Goal: Task Accomplishment & Management: Manage account settings

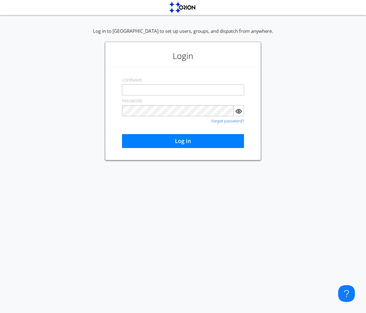
click at [295, 98] on div "Log in to [GEOGRAPHIC_DATA] to set up users, groups, and dispatch from anywhere…" at bounding box center [183, 94] width 366 height 132
click at [166, 90] on input "text" at bounding box center [183, 89] width 122 height 11
type input "[EMAIL_ADDRESS][DOMAIN_NAME]"
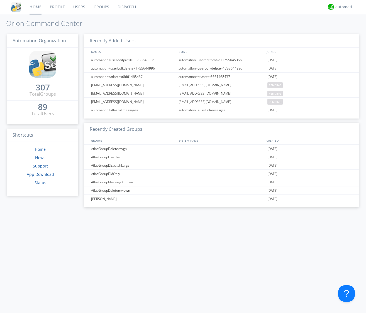
click at [103, 6] on link "Groups" at bounding box center [101, 7] width 24 height 14
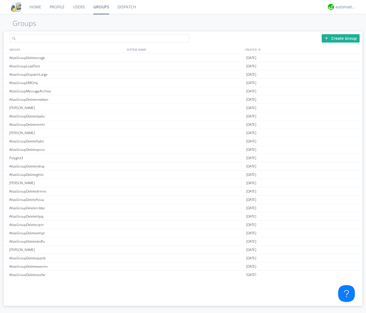
click at [65, 37] on input "text" at bounding box center [99, 38] width 179 height 8
paste input "AtlasGroupDefaultTest"
type input "AtlasGroupDefaultTest"
click at [87, 27] on h1 "Groups" at bounding box center [183, 23] width 366 height 8
click at [334, 38] on div "Create Group" at bounding box center [340, 38] width 38 height 8
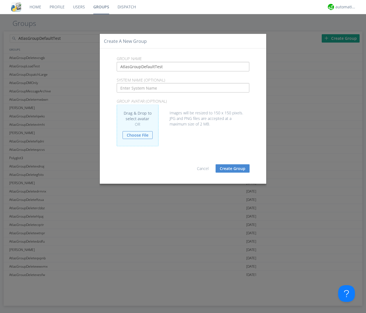
type input "AtlasGroupDefaultTest"
click at [229, 168] on button "Create Group" at bounding box center [232, 168] width 34 height 8
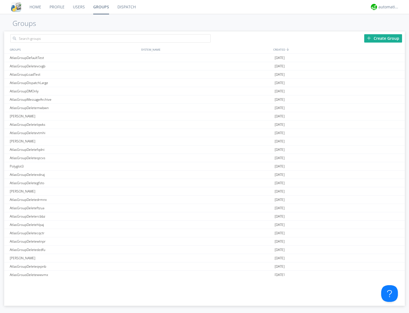
click at [78, 8] on link "Users" at bounding box center [79, 7] width 20 height 14
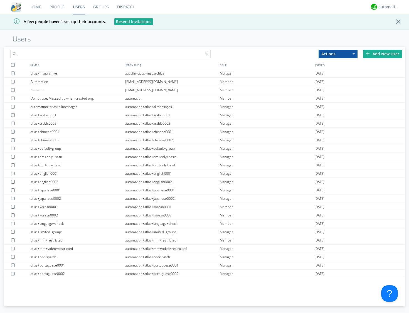
click at [66, 52] on input "text" at bounding box center [110, 54] width 200 height 8
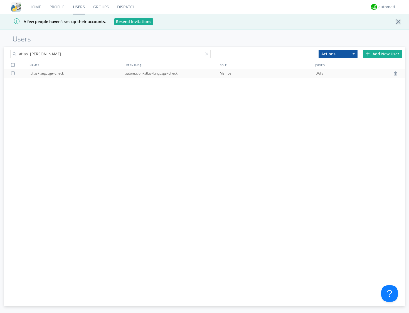
type input "atlas+[PERSON_NAME]"
click at [134, 75] on div "automation+atlas+language+check" at bounding box center [172, 73] width 95 height 8
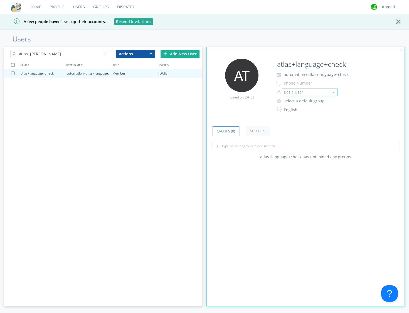
click at [291, 92] on button "Basic User" at bounding box center [310, 92] width 56 height 8
click at [294, 101] on link "Manager" at bounding box center [309, 101] width 55 height 8
click at [106, 54] on div at bounding box center [107, 55] width 6 height 6
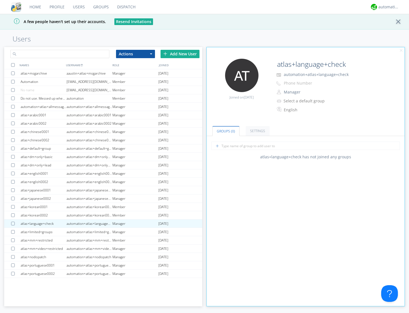
click at [103, 47] on div at bounding box center [53, 47] width 99 height 0
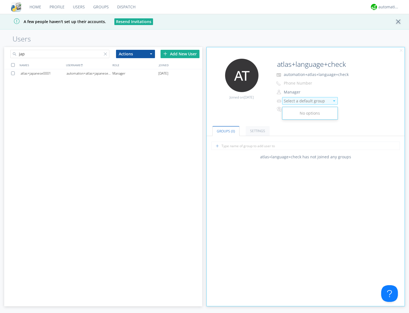
click at [295, 102] on div "Select a default group" at bounding box center [307, 101] width 46 height 6
click at [360, 97] on div "Select a default group" at bounding box center [339, 101] width 124 height 8
click at [77, 72] on div "automation+atlas+japanese0001" at bounding box center [89, 73] width 46 height 8
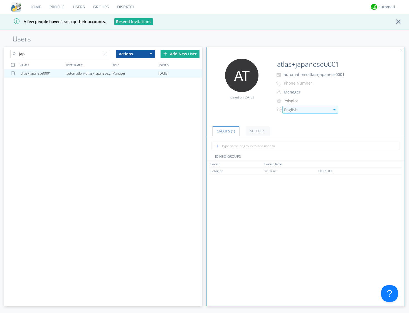
click at [291, 110] on div "English" at bounding box center [307, 110] width 46 height 6
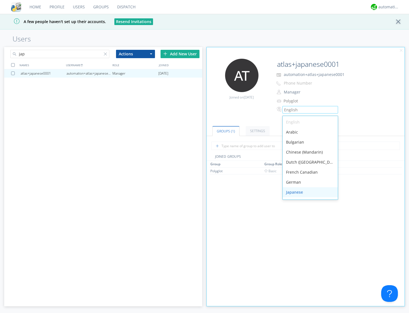
click at [296, 191] on div "Japanese" at bounding box center [310, 192] width 55 height 10
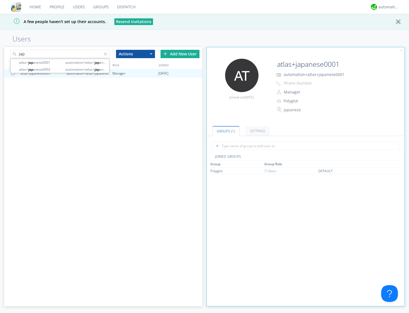
click at [40, 55] on input "jap" at bounding box center [59, 54] width 99 height 8
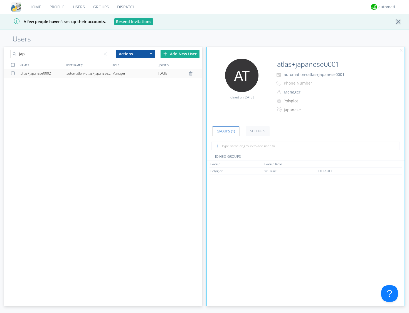
click at [77, 73] on div "automation+atlas+japanese0002" at bounding box center [89, 73] width 46 height 8
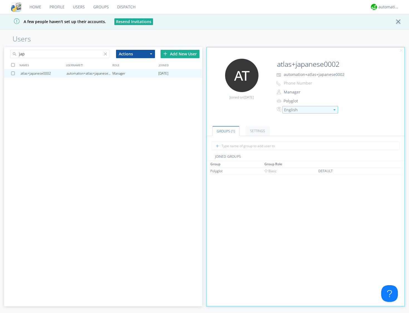
click at [290, 110] on div "English" at bounding box center [307, 110] width 46 height 6
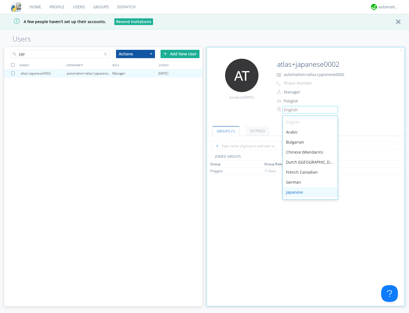
click at [296, 191] on div "Japanese" at bounding box center [310, 192] width 55 height 10
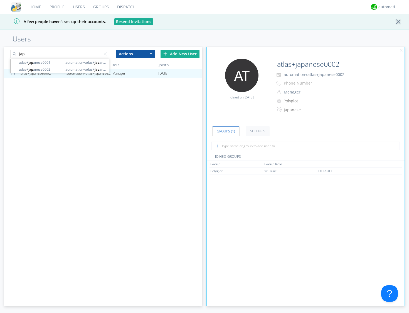
drag, startPoint x: 59, startPoint y: 56, endPoint x: 38, endPoint y: 51, distance: 22.1
click at [38, 51] on input "jap" at bounding box center [59, 54] width 99 height 8
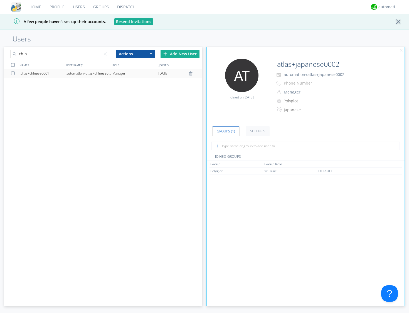
type input "chin"
click at [45, 75] on div "atlas+chinese0001" at bounding box center [44, 73] width 46 height 8
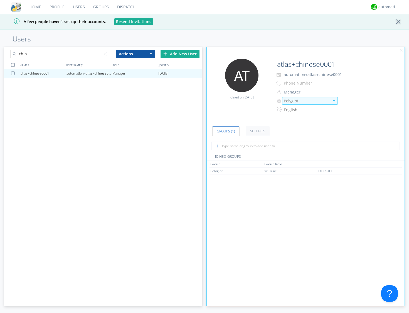
click at [290, 99] on div "Polyglot" at bounding box center [307, 101] width 46 height 6
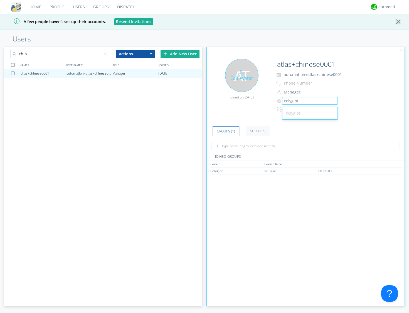
click at [260, 103] on div "Edit Avatar Joined on [DATE]" at bounding box center [240, 82] width 66 height 47
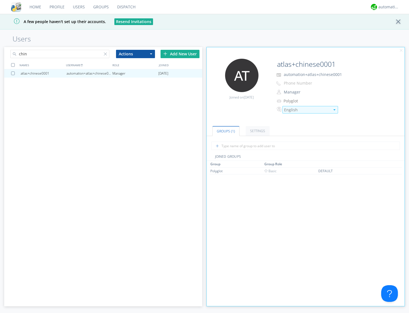
click at [291, 107] on div "English" at bounding box center [307, 110] width 46 height 6
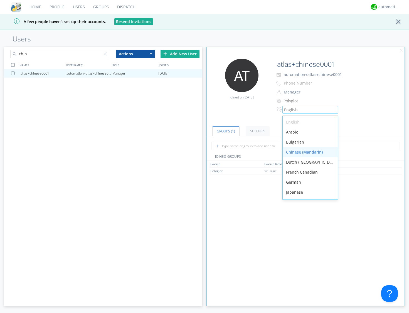
click at [299, 152] on div "Chinese (Mandarin)" at bounding box center [310, 152] width 55 height 10
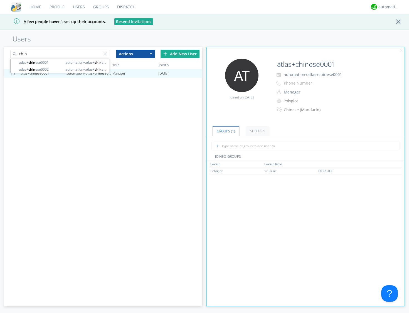
click at [47, 55] on input "chin" at bounding box center [59, 54] width 99 height 8
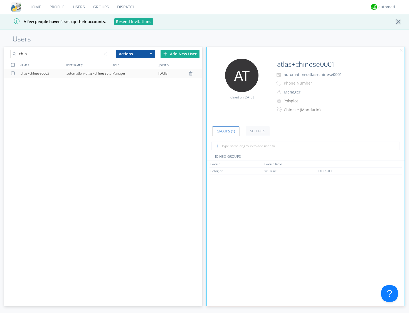
click at [48, 72] on div "atlas+chinese0002" at bounding box center [44, 73] width 46 height 8
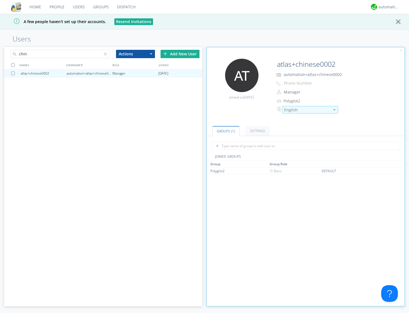
click at [292, 108] on div "English" at bounding box center [307, 110] width 46 height 6
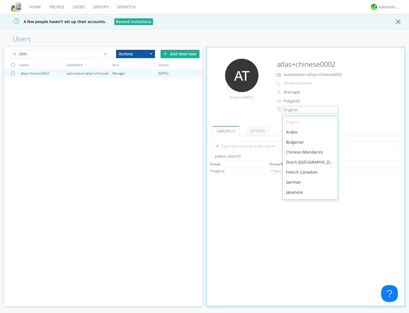
click at [40, 56] on input "chin" at bounding box center [59, 54] width 99 height 8
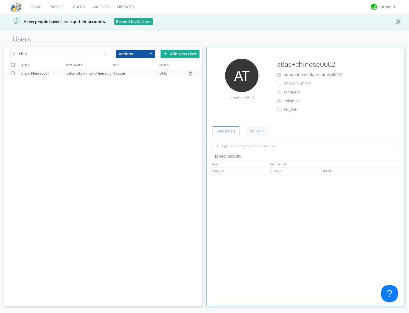
click at [95, 73] on div "automation+atlas+chinese0001" at bounding box center [89, 73] width 46 height 8
click at [50, 53] on input "chin" at bounding box center [59, 54] width 99 height 8
click at [89, 74] on div "automation+atlas+chinese0002" at bounding box center [89, 73] width 46 height 8
type input "atlas+chinese0002"
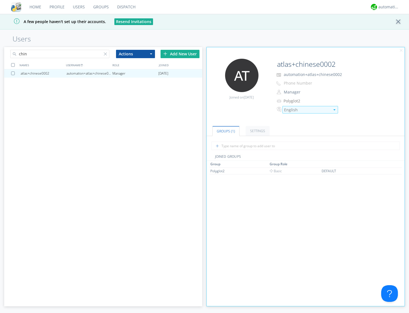
click at [292, 111] on div "English" at bounding box center [307, 110] width 46 height 6
click at [298, 110] on div "English" at bounding box center [307, 110] width 46 height 6
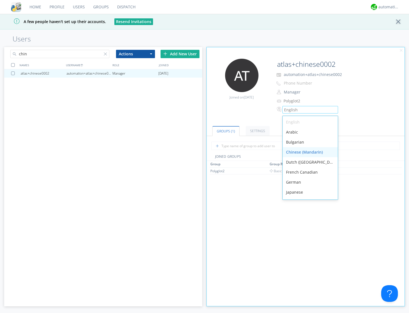
click at [296, 149] on div "Chinese (Mandarin)" at bounding box center [310, 152] width 55 height 10
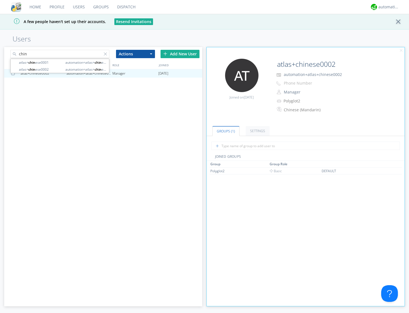
click at [71, 52] on input "chin" at bounding box center [59, 54] width 99 height 8
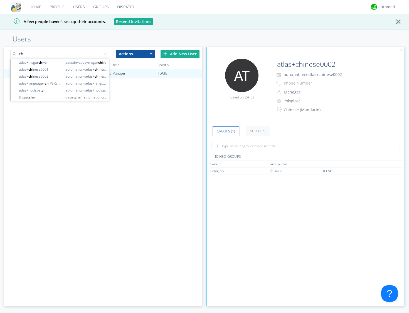
type input "c"
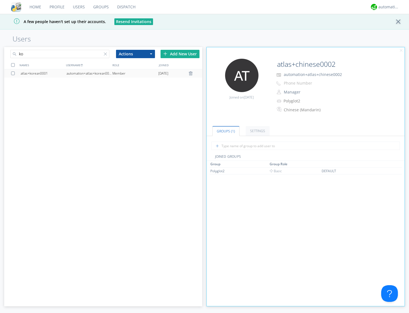
type input "ko"
click at [87, 72] on div "automation+atlas+korean0001" at bounding box center [89, 73] width 46 height 8
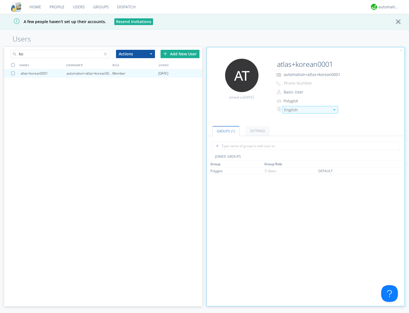
click at [295, 111] on div "English" at bounding box center [307, 110] width 46 height 6
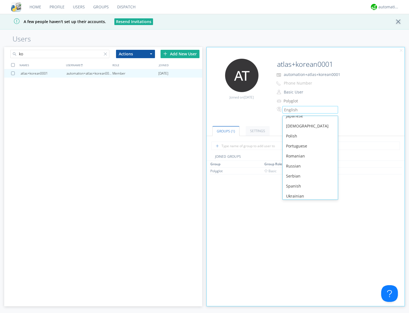
scroll to position [79, 0]
click at [296, 125] on div "[DEMOGRAPHIC_DATA]" at bounding box center [310, 123] width 55 height 10
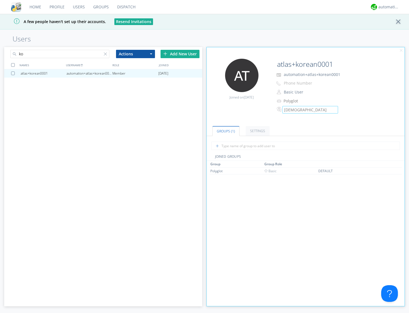
click at [50, 53] on input "ko" at bounding box center [59, 54] width 99 height 8
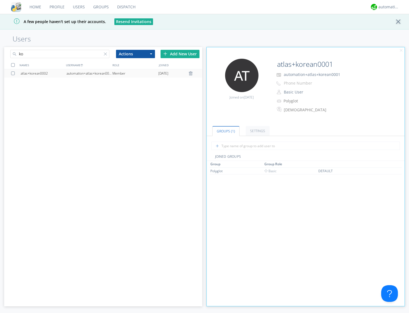
click at [95, 74] on div "automation+atlas+korean0002" at bounding box center [89, 73] width 46 height 8
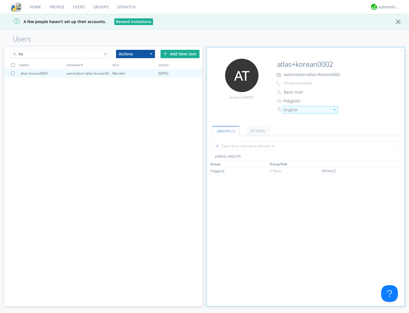
click at [297, 109] on div "English" at bounding box center [307, 110] width 46 height 6
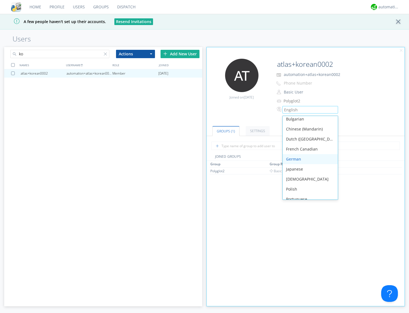
scroll to position [23, 0]
click at [300, 178] on div "[DEMOGRAPHIC_DATA]" at bounding box center [310, 179] width 55 height 10
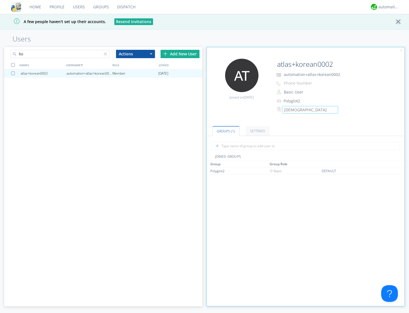
click at [73, 56] on input "ko" at bounding box center [59, 54] width 99 height 8
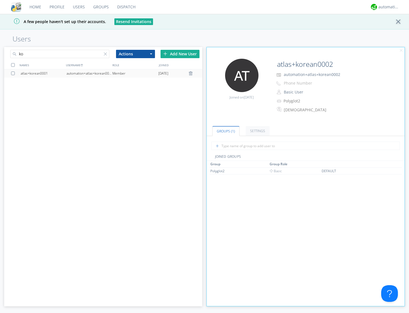
click at [69, 72] on div "automation+atlas+korean0001" at bounding box center [89, 73] width 46 height 8
type input "atlas+korean0001"
click at [71, 53] on input "ko" at bounding box center [59, 54] width 99 height 8
click at [105, 54] on div at bounding box center [107, 55] width 6 height 6
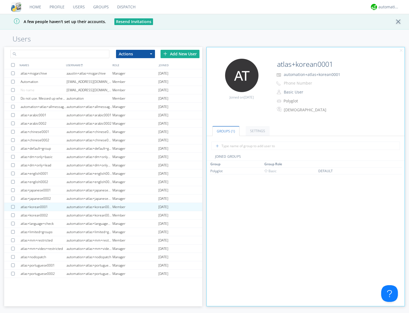
click at [66, 54] on input "text" at bounding box center [59, 54] width 99 height 8
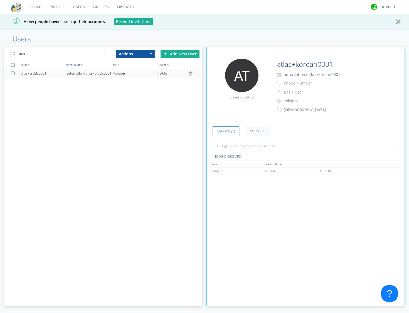
type input "ara"
click at [110, 74] on div "automation+atlas+arabic0001" at bounding box center [89, 73] width 46 height 8
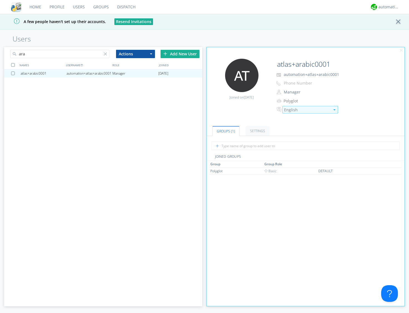
click at [297, 111] on div "English" at bounding box center [307, 110] width 46 height 6
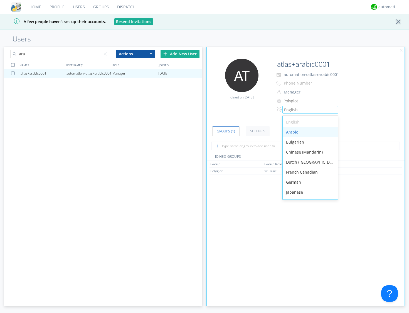
click at [298, 130] on div "Arabic" at bounding box center [310, 132] width 55 height 10
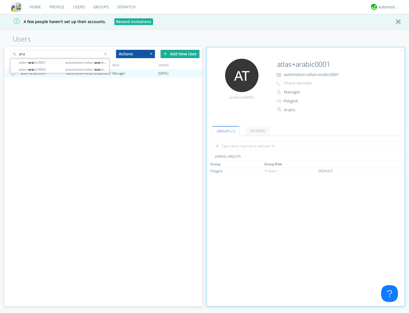
click at [50, 53] on input "ara" at bounding box center [59, 54] width 99 height 8
click at [70, 73] on div "automation+atlas+arabic0002" at bounding box center [89, 73] width 46 height 8
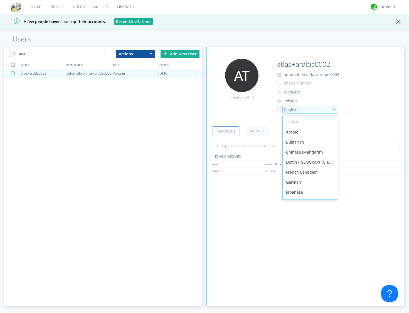
click at [291, 112] on div "English" at bounding box center [307, 110] width 46 height 6
click at [294, 132] on div "Arabic" at bounding box center [310, 132] width 55 height 10
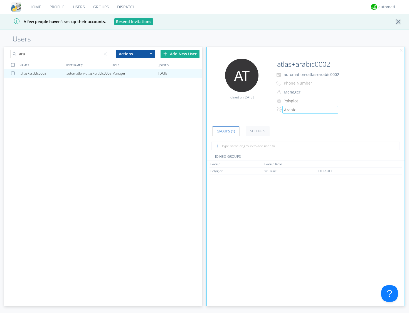
click at [268, 211] on div "Group Group Role Polyglot Basic DEFAULT" at bounding box center [306, 270] width 193 height 219
click at [88, 54] on input "ara" at bounding box center [59, 54] width 99 height 8
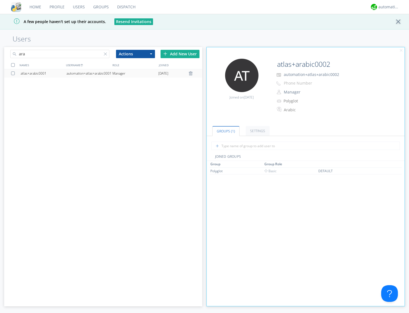
click at [87, 72] on div "automation+atlas+arabic0001" at bounding box center [89, 73] width 46 height 8
click at [89, 56] on input "ara" at bounding box center [59, 54] width 99 height 8
click at [102, 72] on div "automation+atlas+arabic0002" at bounding box center [89, 73] width 46 height 8
type input "atlas+arabic0002"
click at [104, 54] on div at bounding box center [107, 55] width 6 height 6
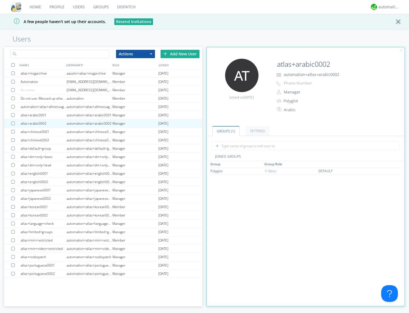
click at [101, 54] on input "text" at bounding box center [59, 54] width 99 height 8
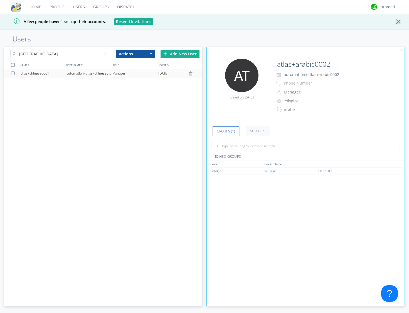
type input "[GEOGRAPHIC_DATA]"
click at [93, 74] on div "automation+atlas+chinese0001" at bounding box center [89, 73] width 46 height 8
click at [59, 53] on input "[GEOGRAPHIC_DATA]" at bounding box center [59, 54] width 99 height 8
click at [59, 72] on div "atlas+chinese0002" at bounding box center [44, 73] width 46 height 8
type input "atlas+chinese0002"
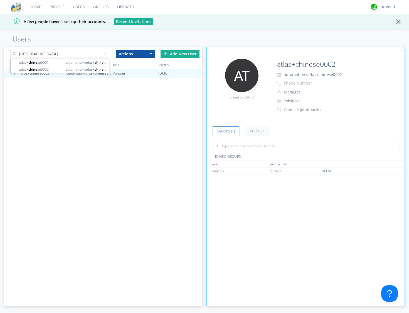
click at [86, 54] on input "[GEOGRAPHIC_DATA]" at bounding box center [59, 54] width 99 height 8
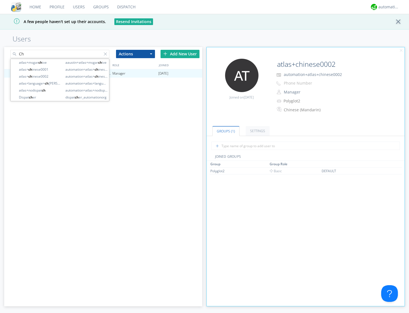
type input "C"
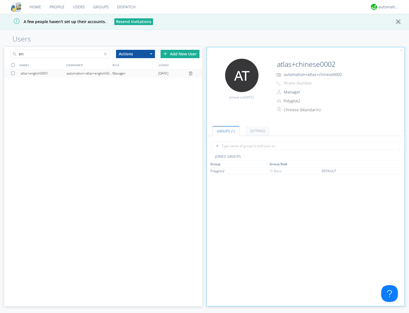
type input "en"
click at [74, 72] on div "automation+atlas+english0001" at bounding box center [89, 73] width 46 height 8
click at [78, 55] on input "en" at bounding box center [59, 54] width 99 height 8
click at [73, 73] on div "automation+atlas+english0002" at bounding box center [89, 73] width 46 height 8
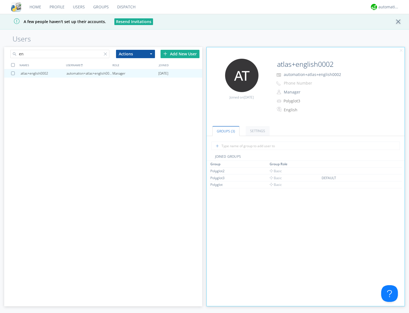
click at [126, 9] on link "Dispatch" at bounding box center [126, 7] width 27 height 14
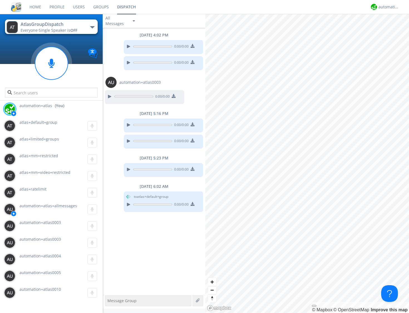
click at [92, 29] on button "AtlasGroupDispatch Everyone · Single Speaker is OFF" at bounding box center [51, 26] width 92 height 14
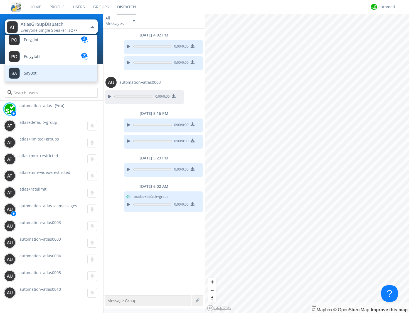
scroll to position [294, 0]
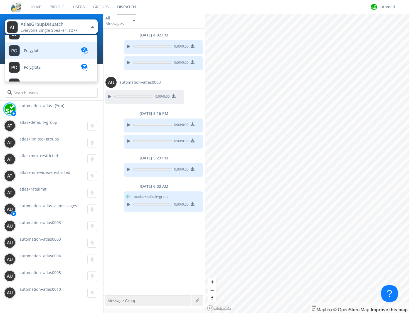
click at [64, 50] on link "Polyglot" at bounding box center [46, 50] width 83 height 17
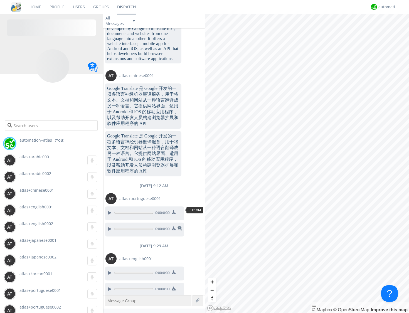
scroll to position [669, 0]
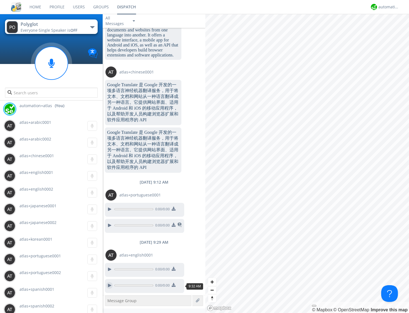
click at [109, 287] on div at bounding box center [109, 285] width 7 height 7
click at [109, 272] on div at bounding box center [109, 269] width 7 height 7
click at [93, 29] on button "Polyglot Everyone · Single Speaker is OFF" at bounding box center [51, 26] width 92 height 14
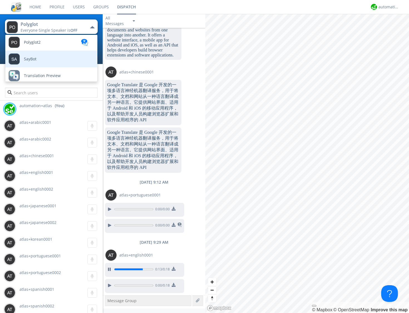
scroll to position [315, 0]
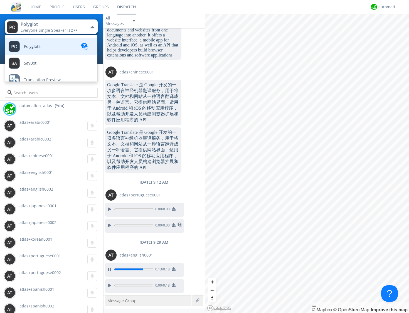
click at [71, 46] on link "Polyglot2" at bounding box center [46, 46] width 83 height 17
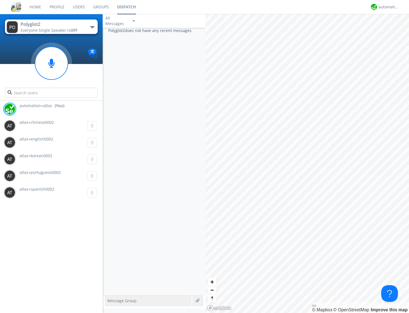
click at [88, 25] on button "Polyglot2 Everyone · Single Speaker is OFF" at bounding box center [51, 26] width 92 height 14
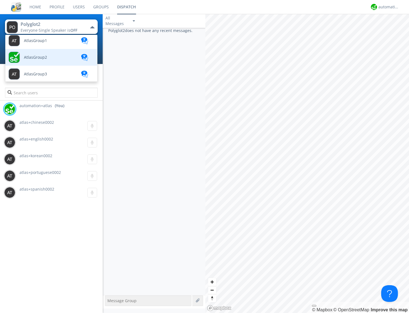
scroll to position [0, 0]
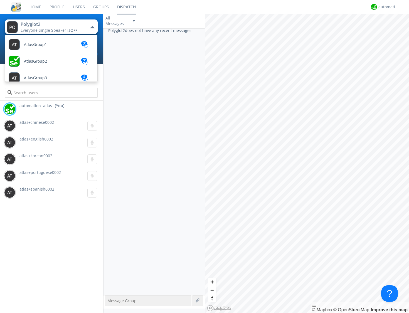
click at [71, 218] on div "automation+atlas (You) atlas+chinese0002 0:00 atlas+english0002 0:00 atlas+kore…" at bounding box center [51, 207] width 103 height 212
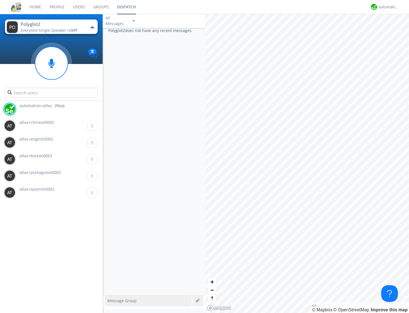
click at [76, 30] on span "OFF" at bounding box center [73, 30] width 7 height 5
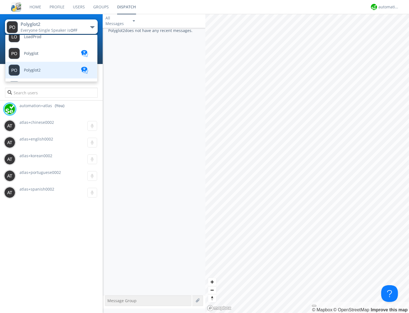
scroll to position [289, 0]
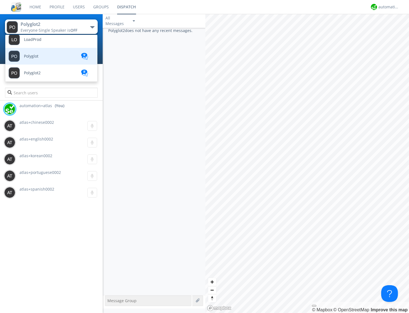
click at [52, 57] on link "Polyglot" at bounding box center [46, 56] width 83 height 17
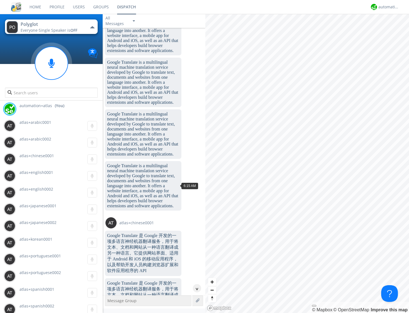
scroll to position [669, 0]
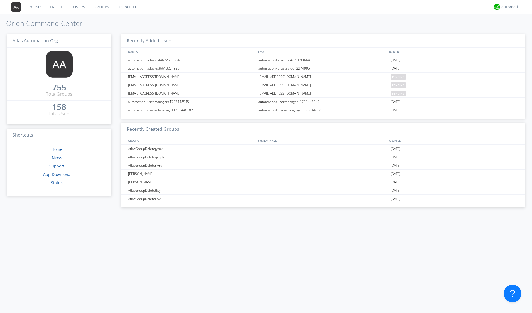
click at [100, 6] on link "Groups" at bounding box center [101, 7] width 24 height 14
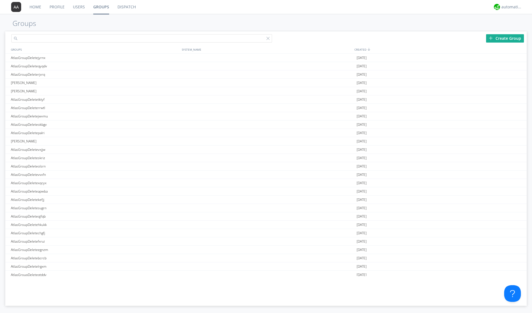
click at [123, 34] on input "text" at bounding box center [141, 38] width 260 height 8
paste input "AtlasGroupDefaultTest"
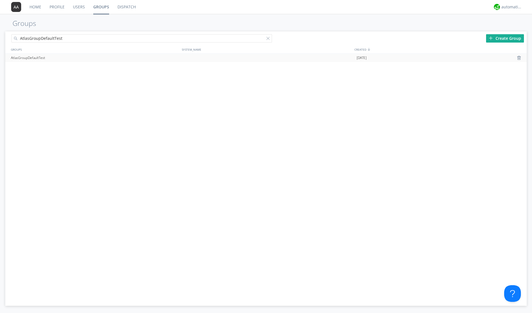
click at [90, 57] on div "AtlasGroupDefaultTest" at bounding box center [94, 58] width 171 height 8
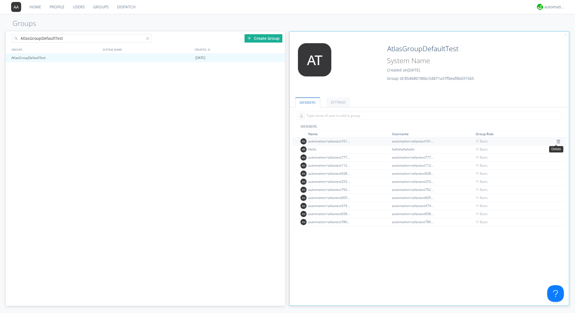
click at [531, 142] on img at bounding box center [558, 141] width 4 height 4
click at [531, 149] on img at bounding box center [558, 149] width 4 height 4
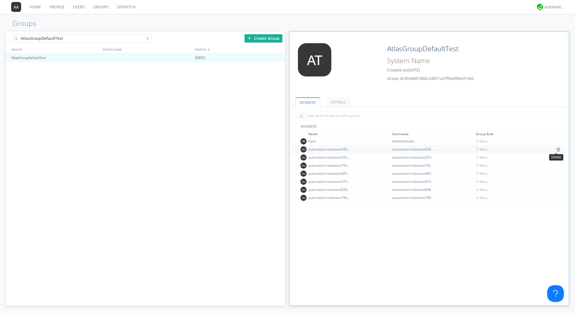
click at [531, 149] on img at bounding box center [558, 149] width 4 height 4
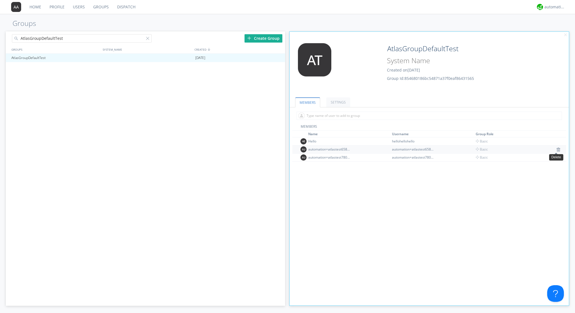
click at [531, 149] on img at bounding box center [558, 149] width 4 height 4
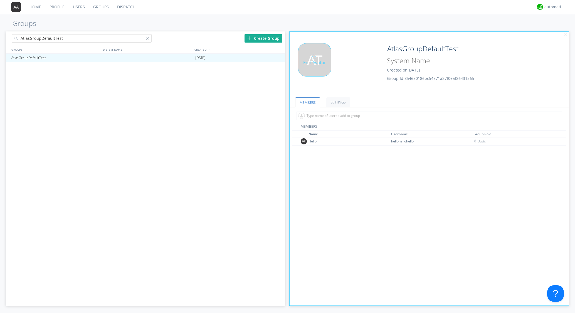
click at [367, 80] on div "Edit Avatar" at bounding box center [336, 66] width 93 height 47
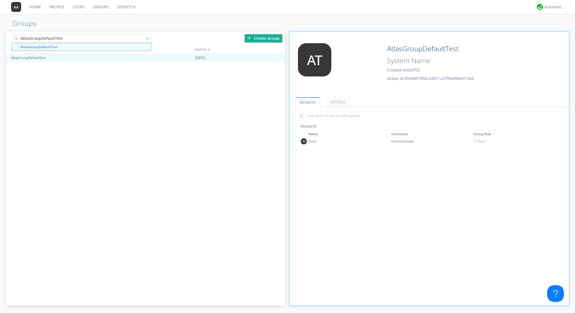
drag, startPoint x: 126, startPoint y: 38, endPoint x: 58, endPoint y: 28, distance: 68.5
click at [58, 28] on div "Home Profile Users Groups Dispatch automation+atlas Groups AtlasGroupDefaultTes…" at bounding box center [287, 156] width 575 height 313
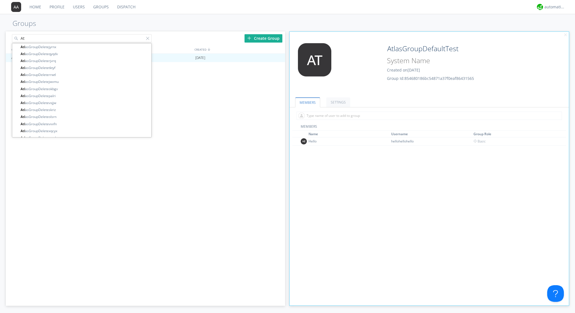
type input "A"
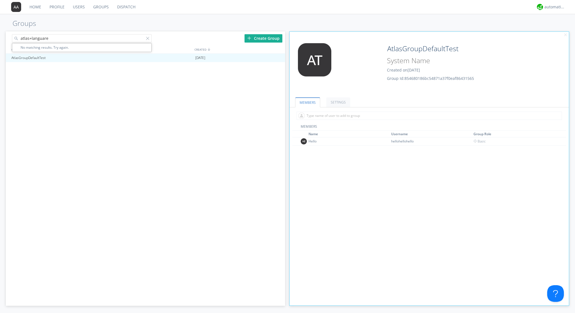
type input "atlas+languare"
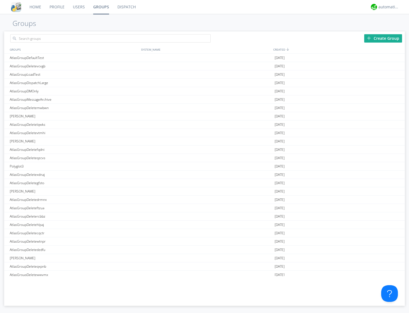
click at [378, 40] on div "Create Group" at bounding box center [383, 38] width 38 height 8
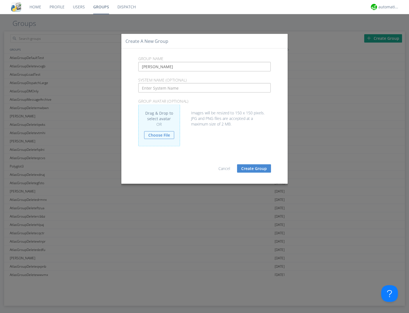
type input "[PERSON_NAME]"
click at [257, 165] on button "Create Group" at bounding box center [254, 168] width 34 height 8
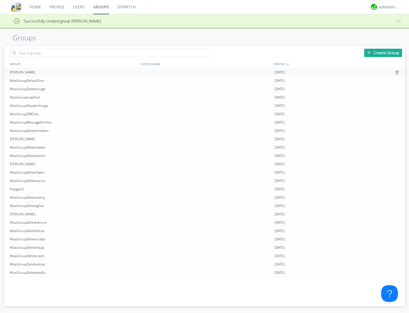
click at [12, 74] on div "Ricardo" at bounding box center [74, 72] width 132 height 8
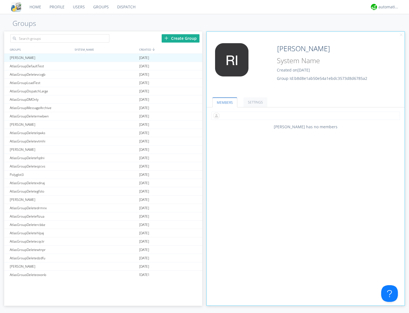
click at [251, 115] on input "text" at bounding box center [305, 116] width 188 height 8
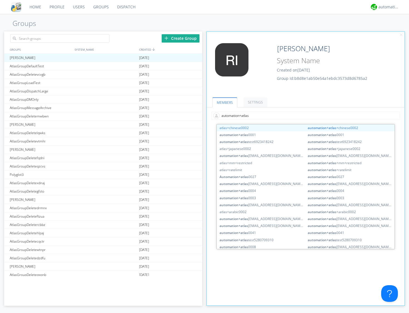
type input "automation+atlas@"
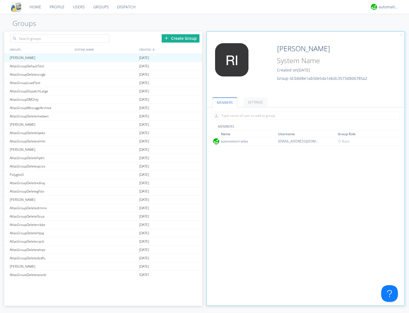
click at [125, 7] on link "Dispatch" at bounding box center [126, 7] width 27 height 14
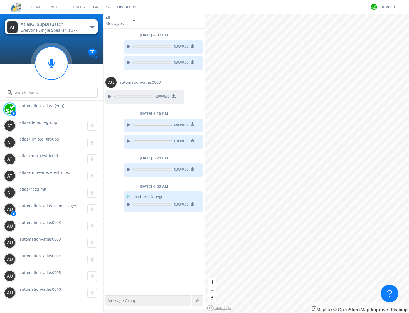
click at [62, 26] on div "AtlasGroupDispatch" at bounding box center [52, 24] width 63 height 6
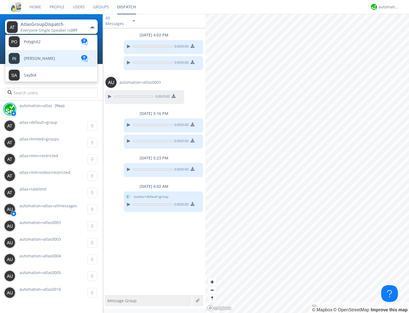
scroll to position [318, 0]
click at [49, 59] on link "Ricardo" at bounding box center [46, 60] width 83 height 17
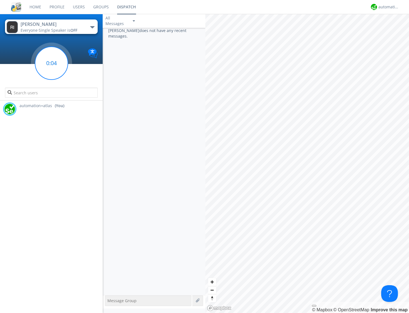
click at [56, 68] on circle at bounding box center [51, 63] width 33 height 33
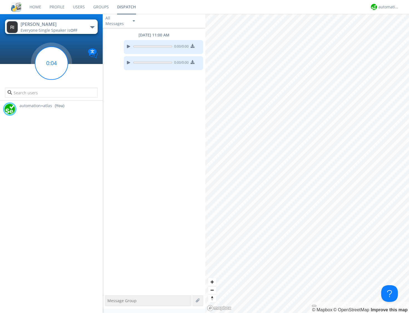
click at [56, 68] on circle at bounding box center [51, 63] width 33 height 33
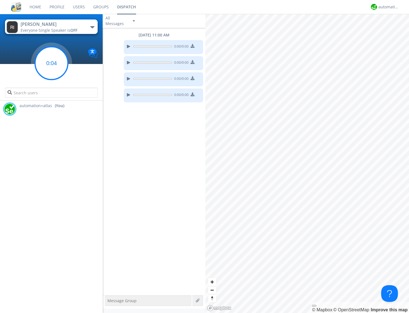
click at [56, 67] on circle at bounding box center [51, 63] width 33 height 33
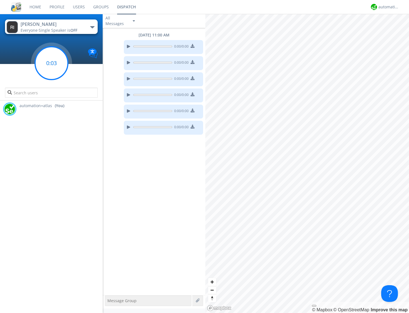
click at [56, 67] on circle at bounding box center [51, 63] width 33 height 33
click at [56, 66] on circle at bounding box center [51, 63] width 33 height 33
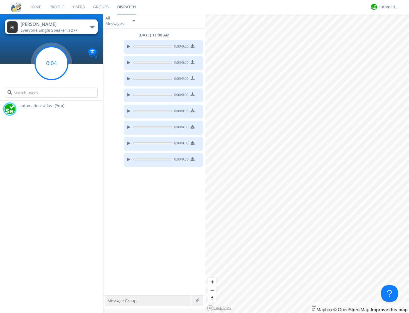
click at [56, 66] on circle at bounding box center [51, 63] width 33 height 33
click at [56, 65] on circle at bounding box center [51, 63] width 33 height 33
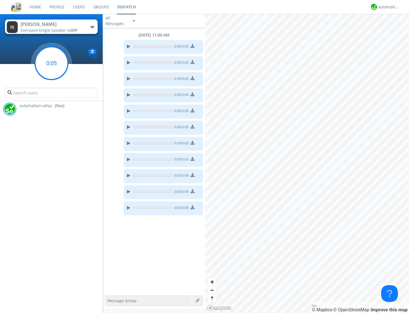
click at [56, 65] on circle at bounding box center [51, 63] width 33 height 33
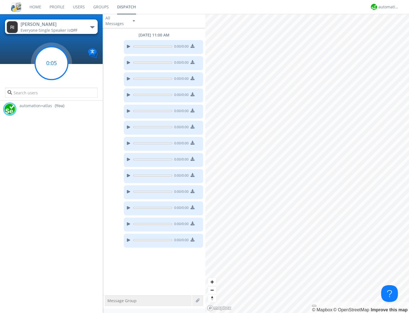
click at [56, 65] on circle at bounding box center [51, 63] width 33 height 33
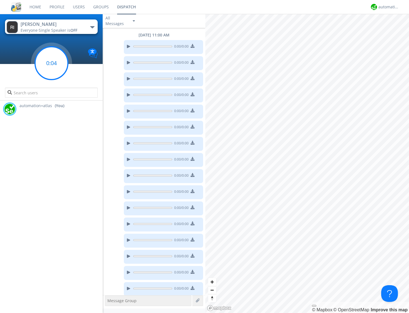
scroll to position [3, 0]
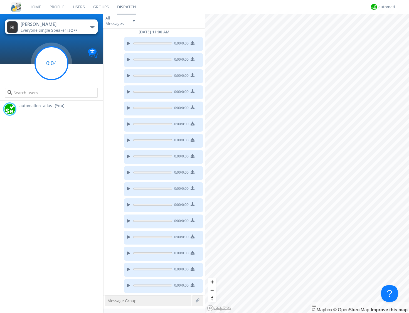
click at [56, 65] on circle at bounding box center [51, 63] width 33 height 33
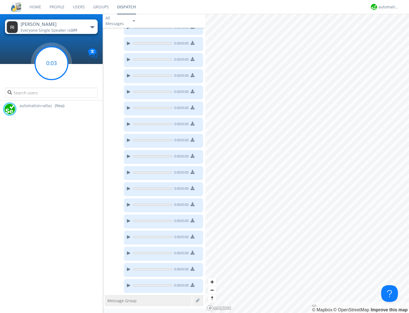
click at [56, 65] on circle at bounding box center [51, 63] width 33 height 33
click at [56, 64] on circle at bounding box center [51, 63] width 33 height 33
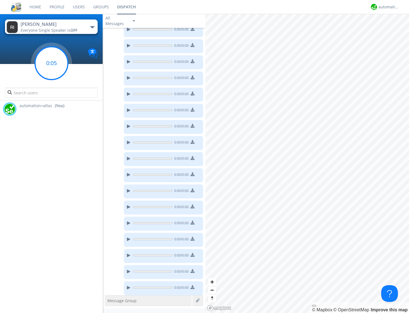
scroll to position [100, 0]
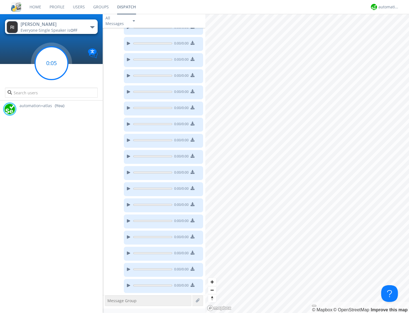
click at [56, 64] on circle at bounding box center [51, 63] width 33 height 33
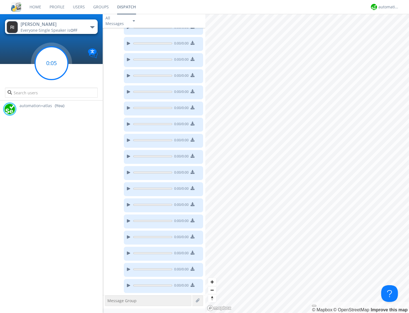
click at [56, 64] on circle at bounding box center [51, 63] width 33 height 33
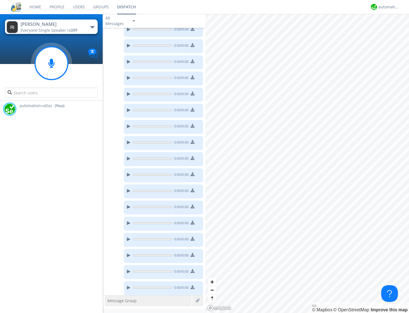
scroll to position [149, 0]
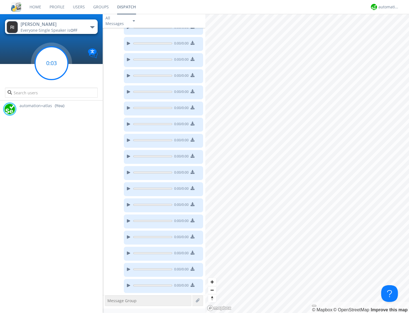
click at [56, 63] on circle at bounding box center [51, 63] width 33 height 33
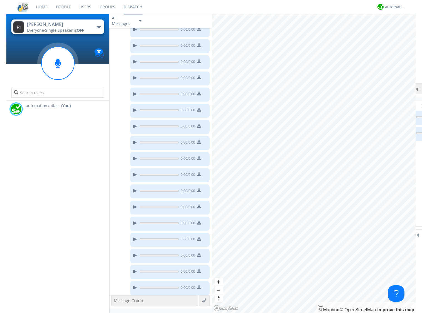
scroll to position [165, 0]
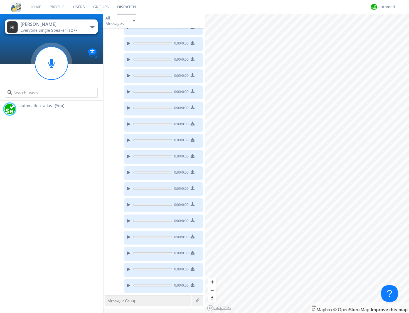
click at [77, 8] on link "Users" at bounding box center [79, 7] width 20 height 14
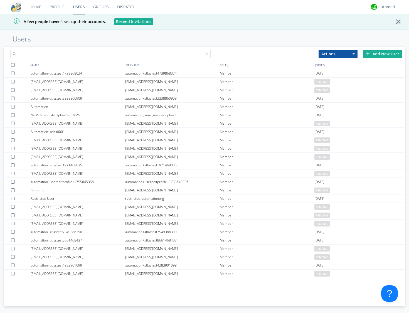
click at [97, 56] on input "text" at bounding box center [110, 54] width 200 height 8
type input "automation+atlas+translation"
click at [135, 41] on h1 "Users" at bounding box center [204, 39] width 409 height 8
click at [372, 56] on div "Add New User" at bounding box center [382, 54] width 39 height 8
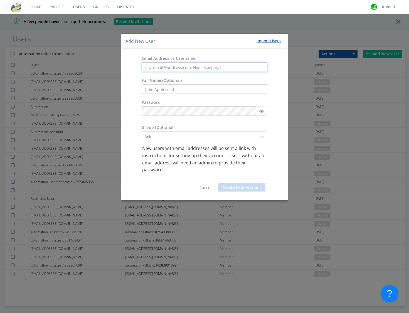
click at [161, 69] on input "text" at bounding box center [205, 67] width 126 height 9
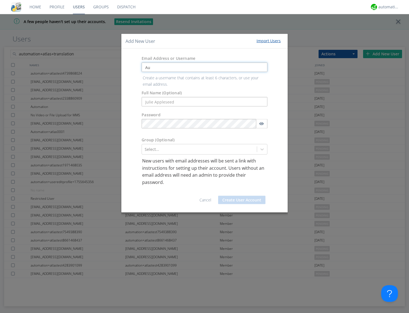
type input "A"
type input "automation+atlas+translation"
click at [146, 98] on form "Email Address or Username automation+atlas+translation Create a username that c…" at bounding box center [204, 130] width 158 height 155
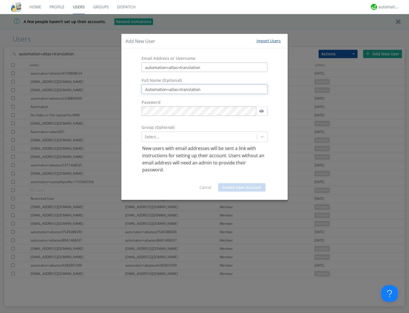
type input "Automation+atlas+translation"
click at [262, 137] on icon at bounding box center [262, 137] width 6 height 6
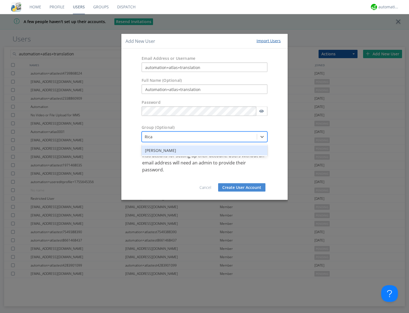
type input "Ricar"
click at [186, 150] on div "Ricardo" at bounding box center [205, 151] width 126 height 10
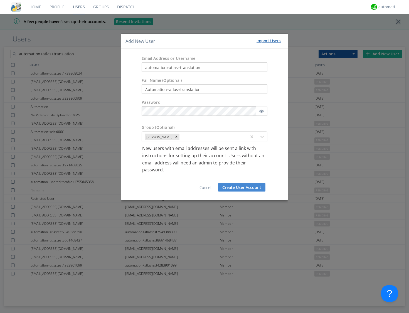
click at [233, 186] on button "Create User Account" at bounding box center [241, 187] width 47 height 8
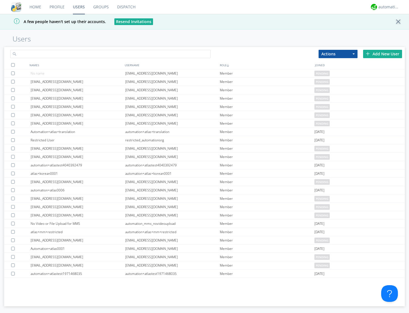
click at [99, 53] on input "text" at bounding box center [110, 54] width 200 height 8
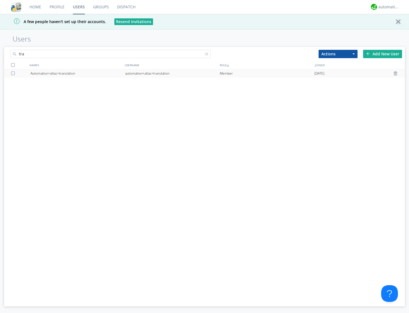
click at [165, 74] on div "automation+atlas+translation" at bounding box center [172, 73] width 95 height 8
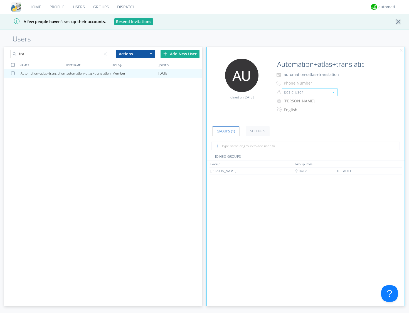
click at [294, 93] on button "Basic User" at bounding box center [310, 92] width 56 height 8
click at [294, 104] on link "Manager" at bounding box center [309, 101] width 55 height 8
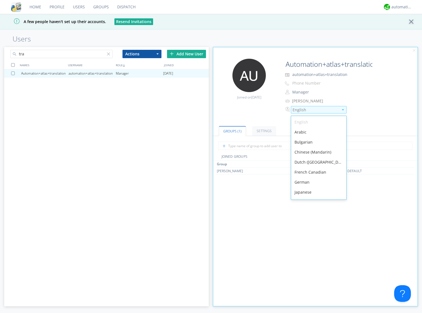
click at [319, 110] on div "English" at bounding box center [315, 110] width 46 height 6
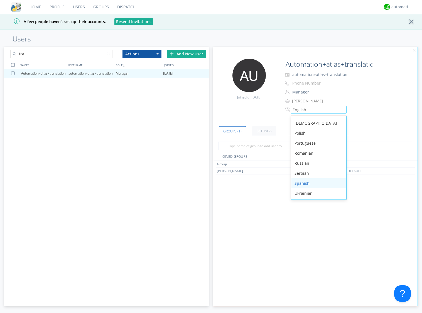
click at [310, 181] on div "Spanish" at bounding box center [318, 183] width 55 height 10
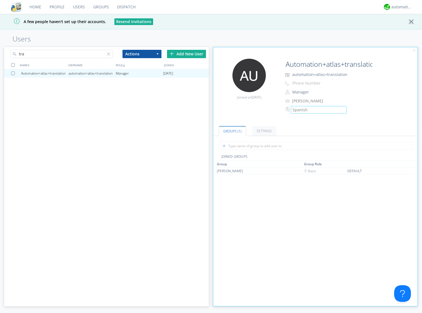
click at [231, 109] on div "Edit Avatar Joined on 2025-08-20 Automation+atlas+translation automation+atlas+…" at bounding box center [315, 89] width 210 height 66
click at [81, 7] on link "Users" at bounding box center [79, 7] width 20 height 14
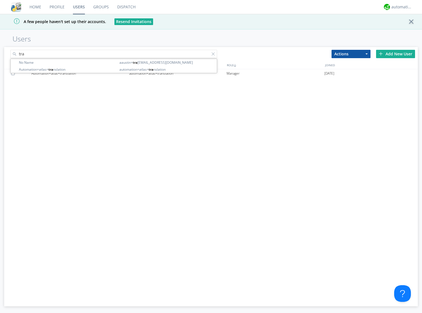
drag, startPoint x: 122, startPoint y: 57, endPoint x: 12, endPoint y: 55, distance: 110.5
click at [12, 55] on input "tra" at bounding box center [113, 54] width 207 height 8
type input "mm"
click at [140, 75] on div "automation+atlas+mm+restricted" at bounding box center [178, 73] width 98 height 8
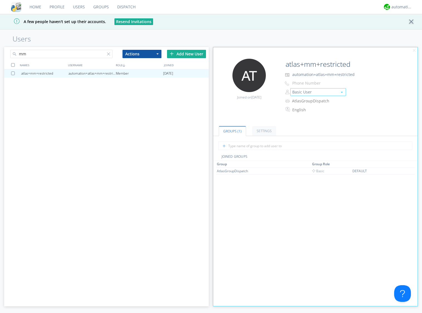
click at [299, 90] on button "Basic User" at bounding box center [318, 92] width 56 height 8
click at [301, 103] on link "Manager" at bounding box center [317, 101] width 55 height 8
click at [99, 6] on link "Groups" at bounding box center [101, 7] width 24 height 14
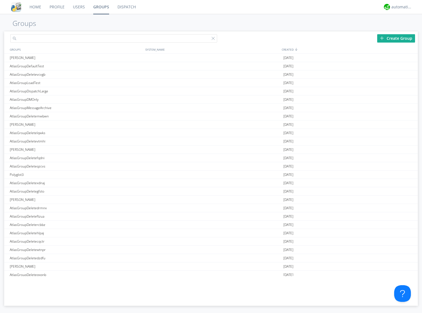
click at [87, 41] on input "text" at bounding box center [113, 38] width 207 height 8
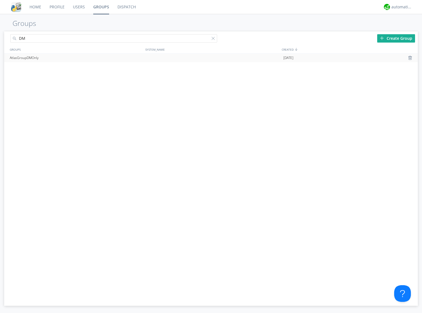
type input "DM"
click at [49, 56] on div "AtlasGroupDMOnly" at bounding box center [76, 58] width 136 height 8
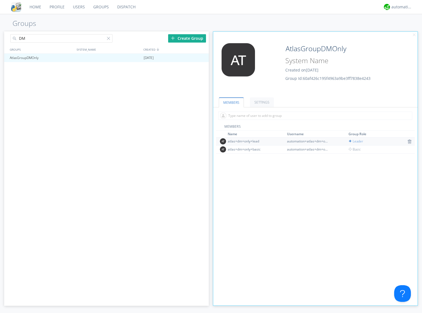
click at [298, 140] on div "automation+atlas+dm+only+lead" at bounding box center [308, 141] width 42 height 5
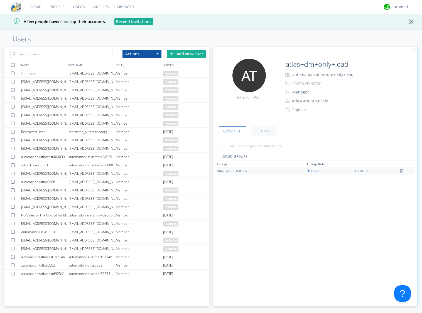
click at [244, 167] on td "AtlasGroupDMOnly" at bounding box center [261, 170] width 90 height 7
click at [243, 171] on div "AtlasGroupDMOnly" at bounding box center [238, 171] width 42 height 5
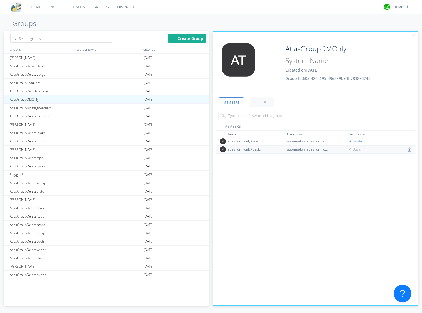
click at [253, 147] on div "atlas+dm+only+basic" at bounding box center [249, 149] width 42 height 5
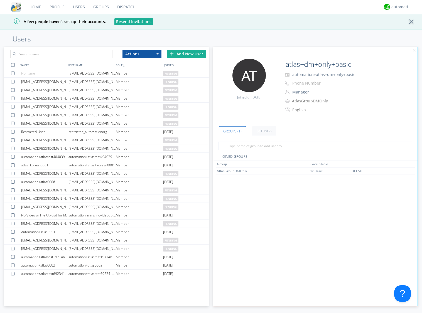
click at [97, 9] on link "Groups" at bounding box center [101, 7] width 24 height 14
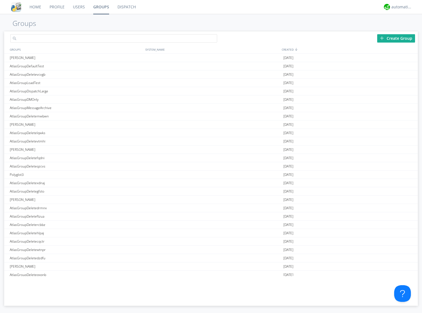
click at [66, 35] on input "text" at bounding box center [113, 38] width 207 height 8
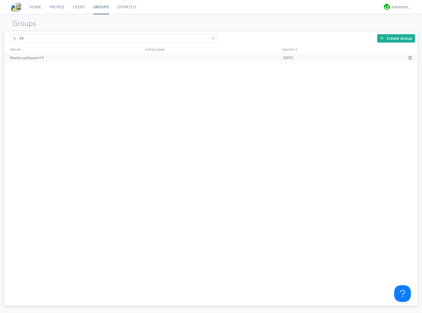
type input "19"
click at [66, 57] on div "AtlasGroupDispatch19" at bounding box center [76, 58] width 136 height 8
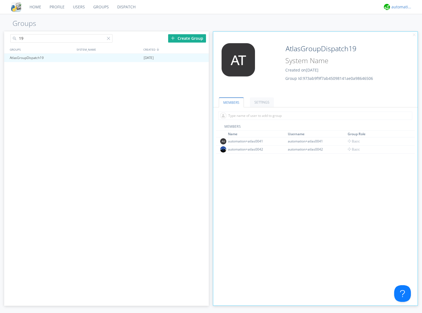
click at [403, 4] on div "automation+atlas" at bounding box center [401, 7] width 21 height 6
click at [403, 16] on div "Settings" at bounding box center [404, 19] width 29 height 10
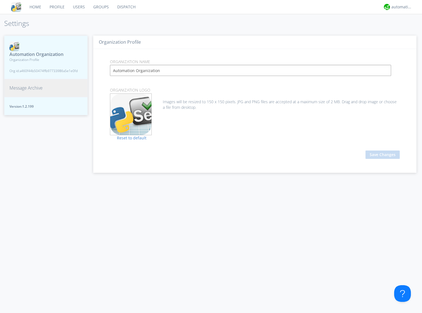
click at [36, 88] on span "Message Archive" at bounding box center [25, 88] width 33 height 6
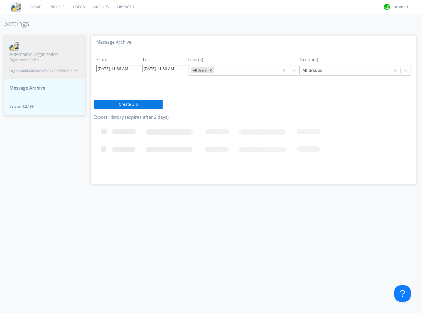
click at [280, 92] on div "From 08/20/2025 11:36 AM To 08/20/2025 11:36 AM User(s) All Users Group(s) All …" at bounding box center [253, 114] width 320 height 130
click at [126, 8] on link "Dispatch" at bounding box center [126, 7] width 27 height 14
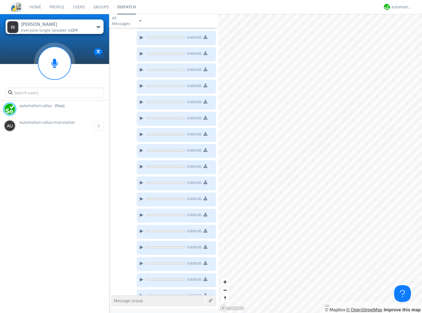
scroll to position [84, 0]
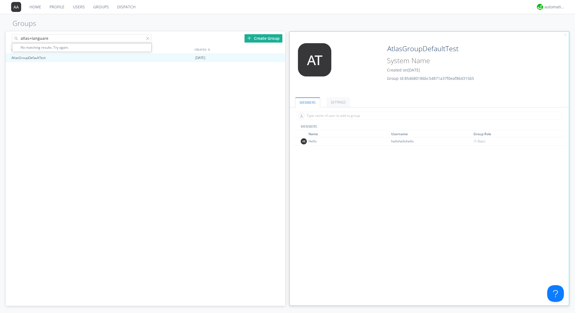
click at [100, 8] on link "Groups" at bounding box center [101, 7] width 24 height 14
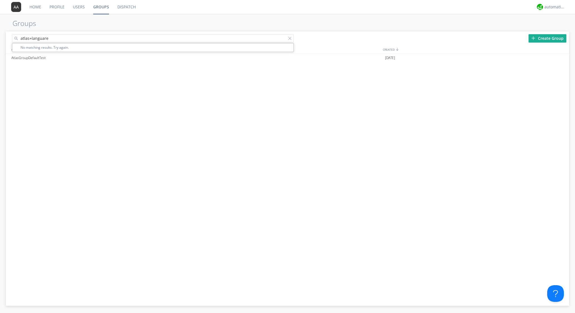
click at [78, 38] on input "atlas+languare" at bounding box center [153, 38] width 282 height 8
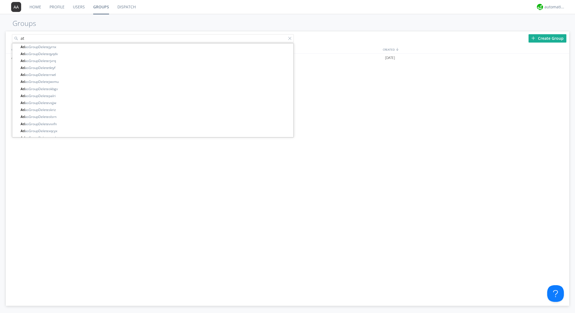
type input "a"
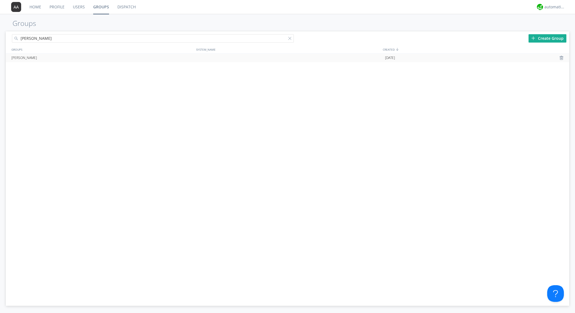
type input "[PERSON_NAME]"
click at [26, 57] on div "[PERSON_NAME]" at bounding box center [103, 58] width 186 height 8
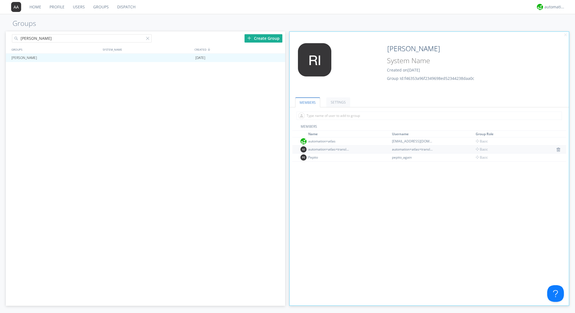
click at [383, 149] on td "automation+atlas+translation 2" at bounding box center [349, 149] width 84 height 8
click at [336, 149] on div "automation+atlas+translation 2" at bounding box center [329, 149] width 42 height 5
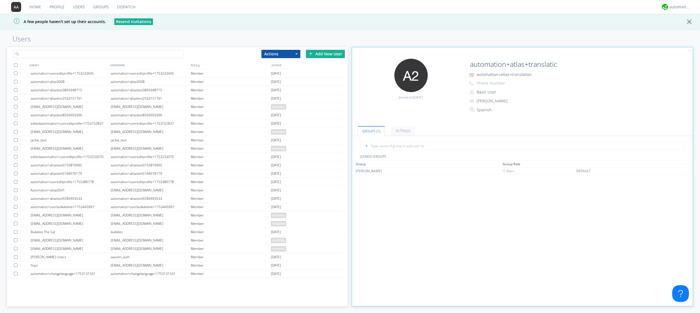
click at [130, 50] on input "text" at bounding box center [98, 54] width 170 height 8
type input "f"
click at [81, 6] on link "Users" at bounding box center [79, 7] width 20 height 14
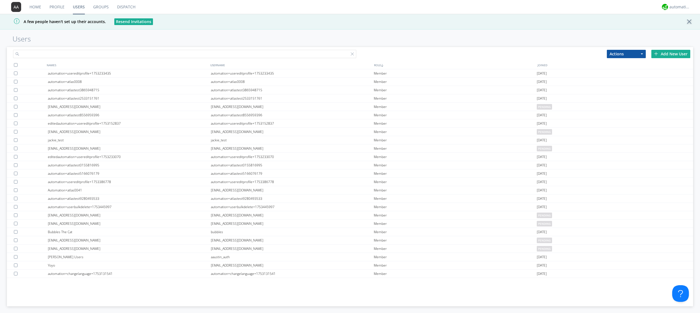
click at [80, 55] on input "text" at bounding box center [184, 54] width 343 height 8
type input "f"
click at [84, 53] on input "text" at bounding box center [184, 54] width 343 height 8
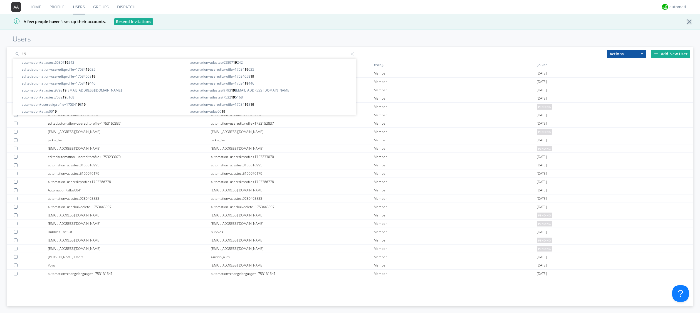
type input "19"
click at [99, 6] on link "Groups" at bounding box center [101, 7] width 24 height 14
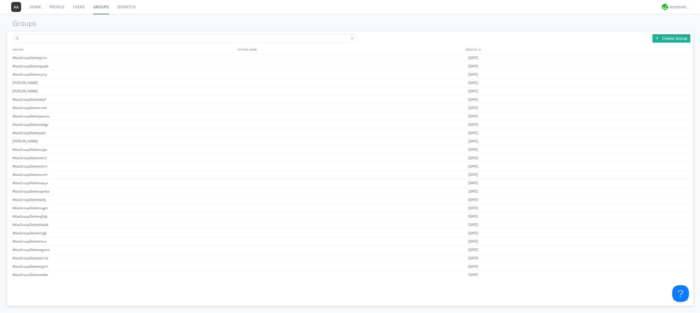
click at [78, 38] on input "text" at bounding box center [184, 38] width 343 height 8
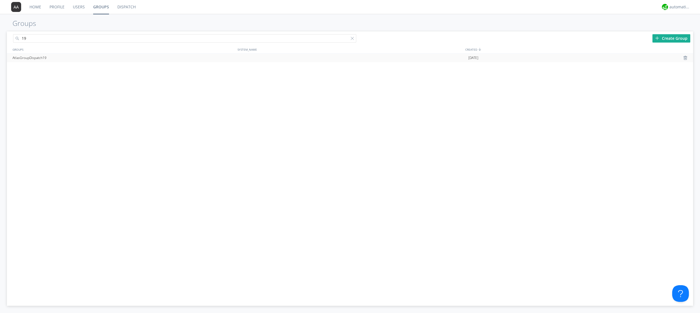
type input "19"
click at [78, 57] on div "AtlasGroupDispatch19" at bounding box center [124, 58] width 226 height 8
